Goal: Check status: Check status

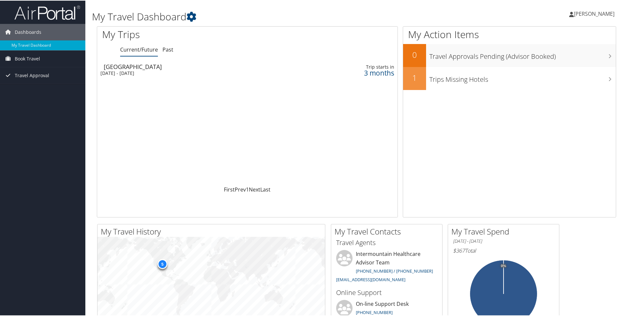
click at [130, 69] on div "[GEOGRAPHIC_DATA]" at bounding box center [193, 66] width 178 height 6
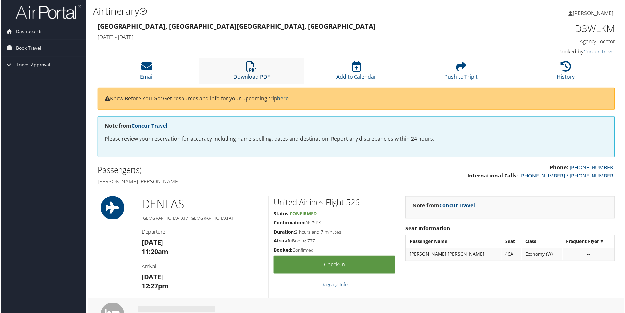
click at [261, 75] on link "Download PDF" at bounding box center [251, 73] width 36 height 16
click at [45, 38] on link "Dashboards" at bounding box center [42, 31] width 85 height 16
click at [23, 30] on span "Dashboards" at bounding box center [28, 31] width 27 height 16
click at [580, 16] on span "[PERSON_NAME]" at bounding box center [594, 13] width 41 height 7
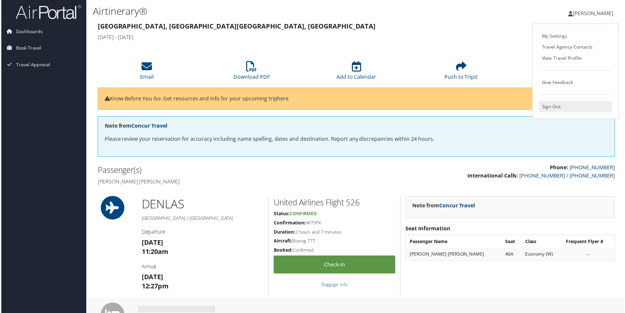
click at [555, 108] on link "Sign Out" at bounding box center [576, 106] width 73 height 11
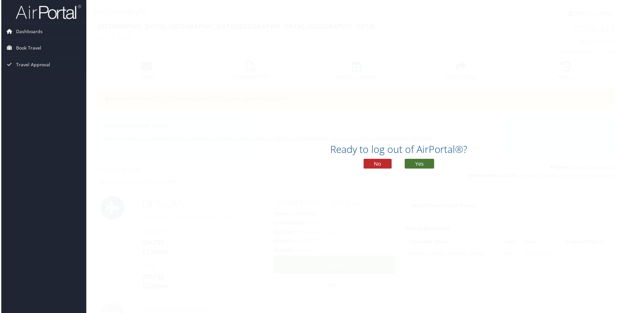
click at [419, 167] on button "Yes" at bounding box center [420, 165] width 30 height 10
